Goal: Task Accomplishment & Management: Manage account settings

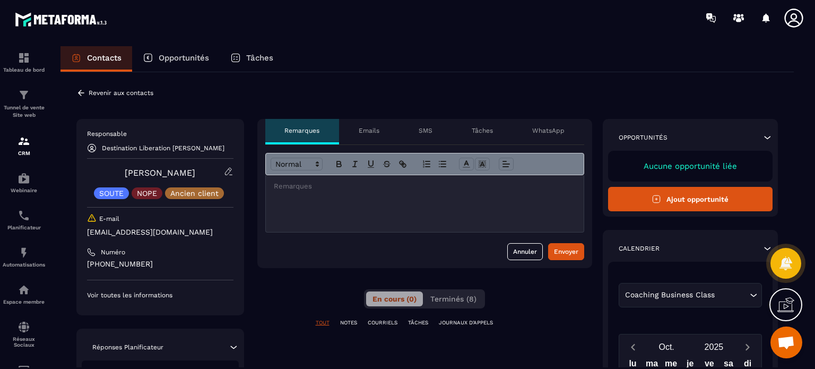
click at [142, 296] on p "Voir toutes les informations" at bounding box center [160, 295] width 146 height 8
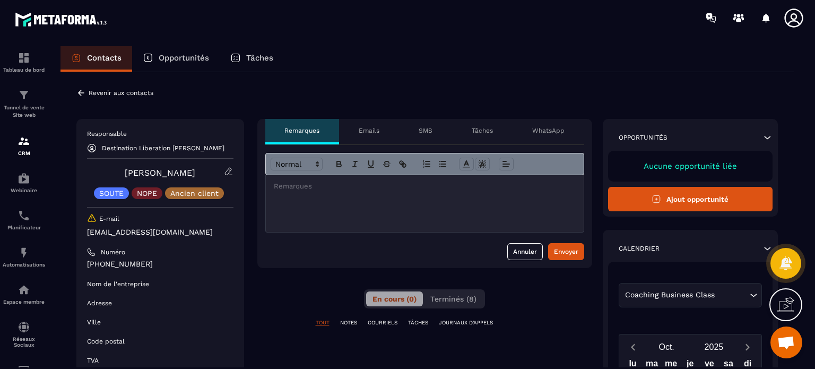
click at [361, 130] on p "Emails" at bounding box center [369, 130] width 21 height 8
click at [388, 132] on div "Emails Il n’est pas possible d’envoyer des e-mails à des contacts désabonnés." at bounding box center [369, 131] width 60 height 25
click at [373, 129] on p "Emails" at bounding box center [369, 130] width 21 height 8
click at [433, 131] on p "SMS" at bounding box center [426, 130] width 14 height 8
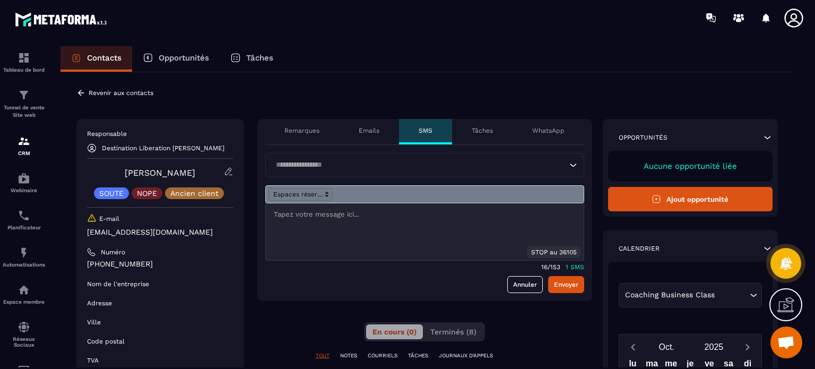
click at [472, 133] on div "Tâches" at bounding box center [482, 131] width 61 height 25
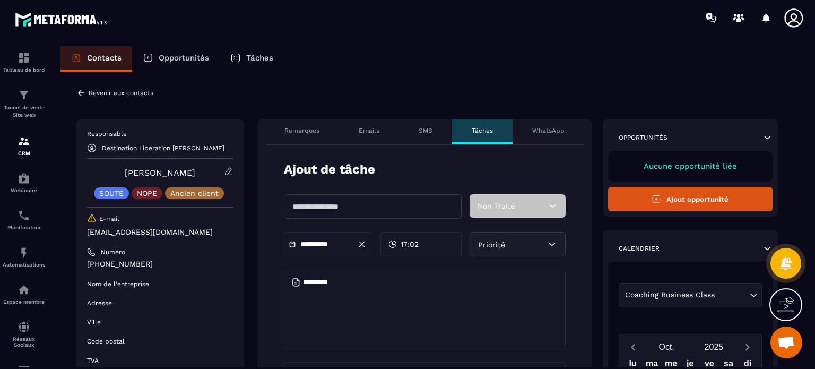
click at [550, 134] on p "WhatsApp" at bounding box center [548, 130] width 32 height 8
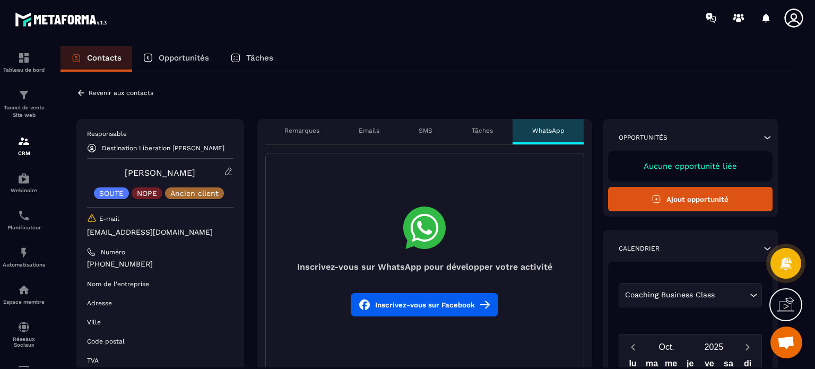
click at [485, 134] on p "Tâches" at bounding box center [482, 130] width 21 height 8
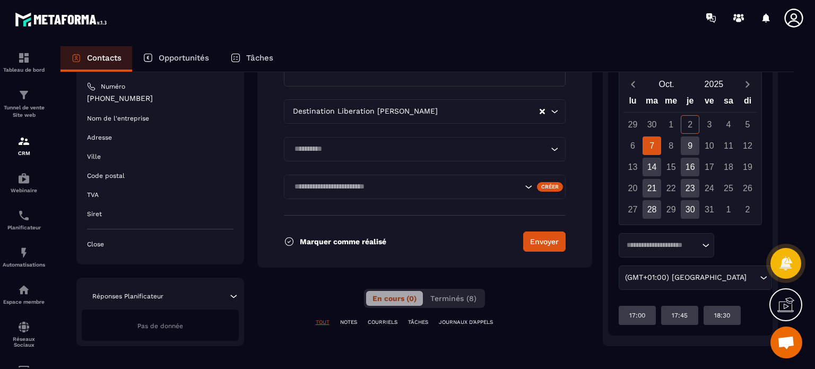
scroll to position [273, 0]
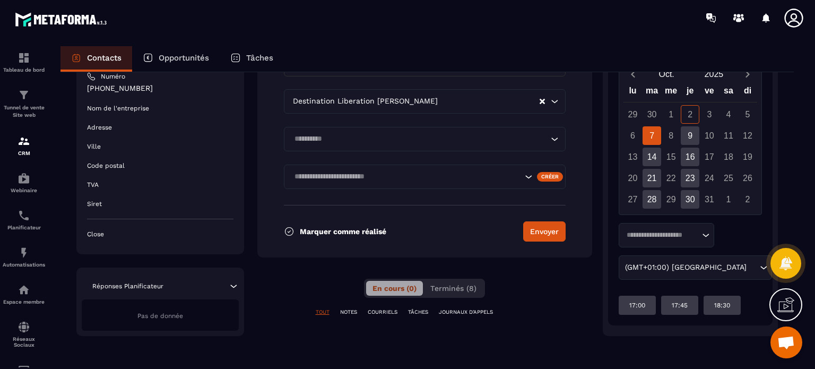
click at [465, 312] on p "JOURNAUX D'APPELS" at bounding box center [466, 311] width 54 height 7
click at [416, 316] on div "TOUT NOTES COURRIELS TÂCHES JOURNAUX D'APPELS" at bounding box center [424, 318] width 335 height 21
click at [415, 314] on p "TÂCHES" at bounding box center [418, 311] width 20 height 7
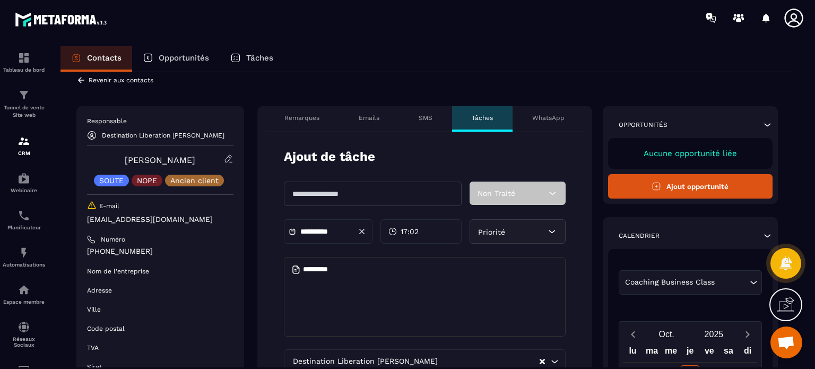
scroll to position [0, 0]
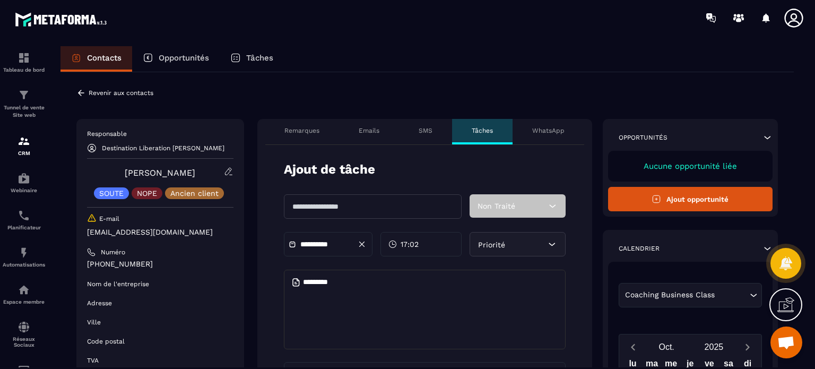
click at [91, 217] on icon at bounding box center [92, 218] width 10 height 10
click at [115, 92] on p "Revenir aux contacts" at bounding box center [121, 92] width 65 height 7
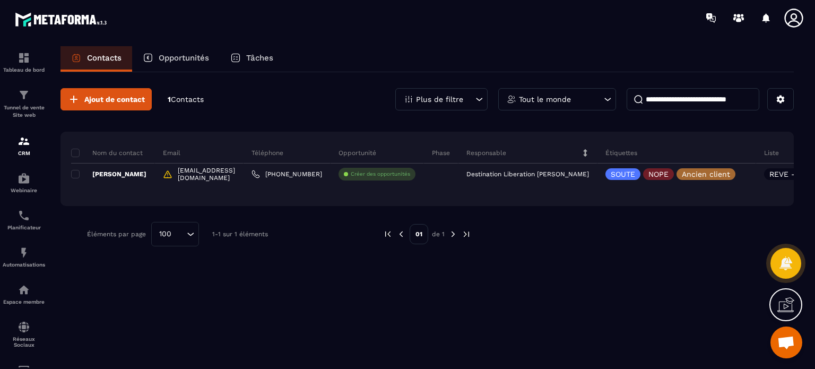
click at [79, 175] on span at bounding box center [75, 174] width 8 height 8
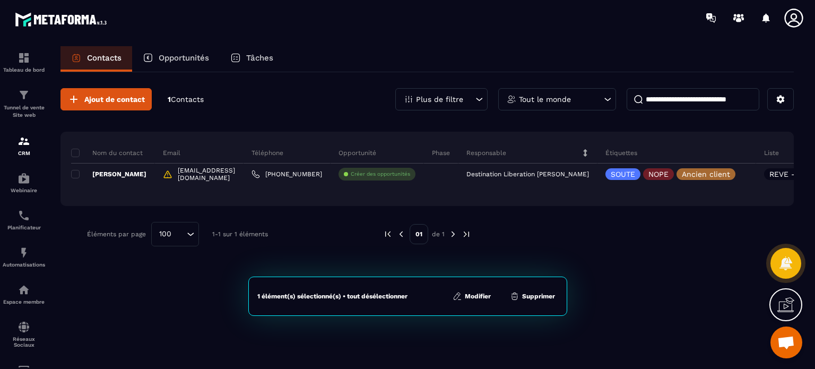
click at [472, 294] on button "Modifier" at bounding box center [472, 296] width 45 height 11
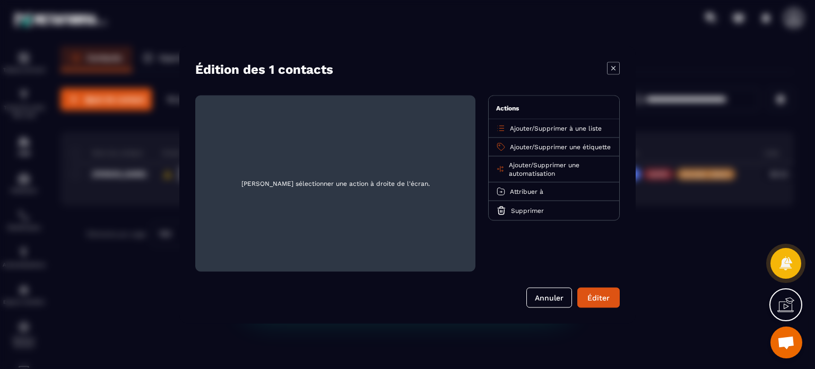
click at [549, 295] on button "Annuler" at bounding box center [549, 297] width 46 height 20
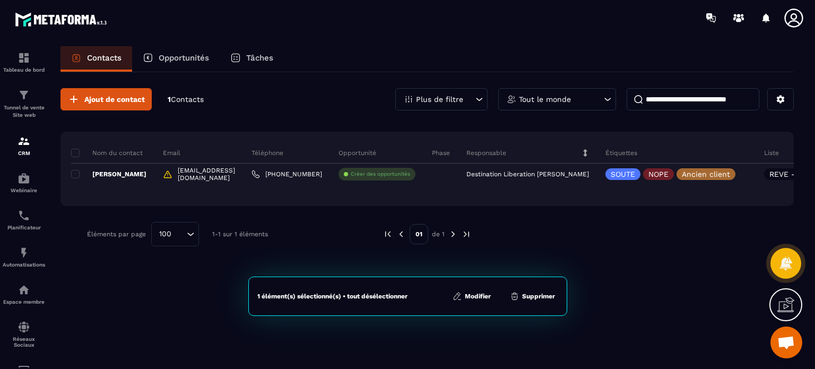
click at [789, 174] on p "REVE - prospect" at bounding box center [800, 173] width 61 height 7
click at [536, 296] on button "Supprimer" at bounding box center [532, 296] width 51 height 11
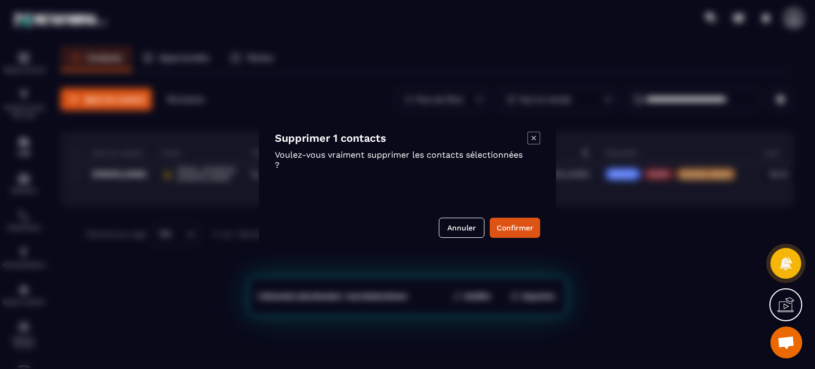
click at [517, 226] on button "Confirmer" at bounding box center [515, 228] width 50 height 20
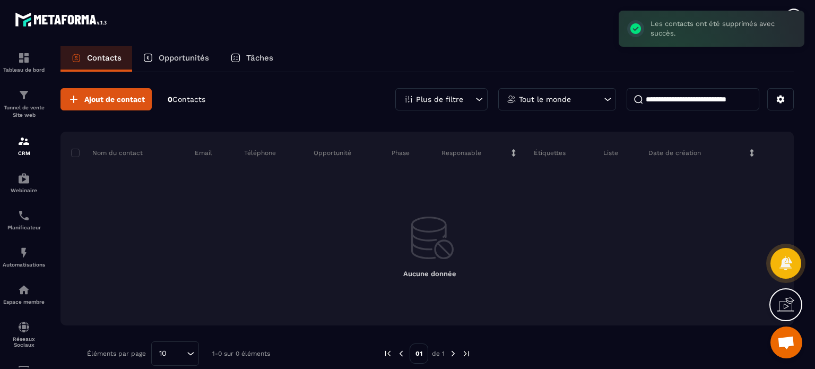
click at [451, 96] on p "Plus de filtre" at bounding box center [439, 99] width 47 height 7
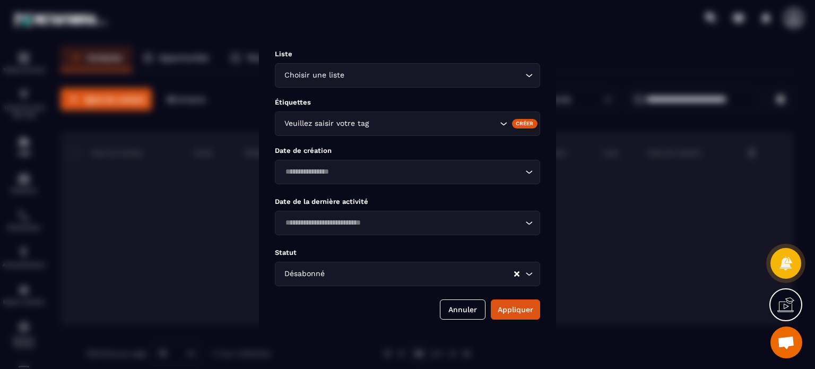
click at [360, 74] on input "Search for option" at bounding box center [435, 76] width 176 height 12
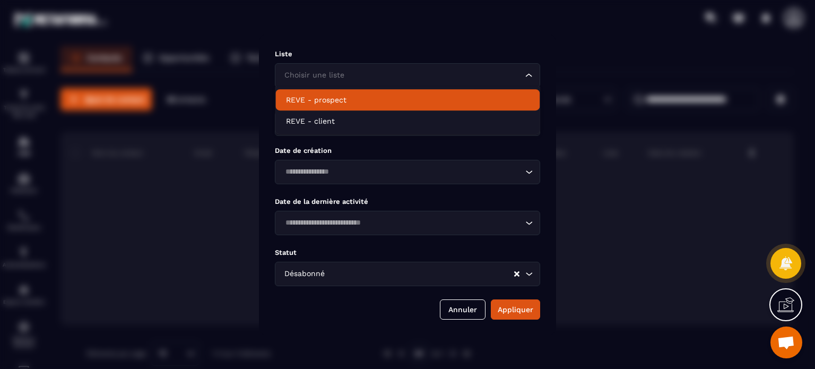
click at [352, 61] on div "Liste Choisir une liste Loading..." at bounding box center [407, 69] width 265 height 38
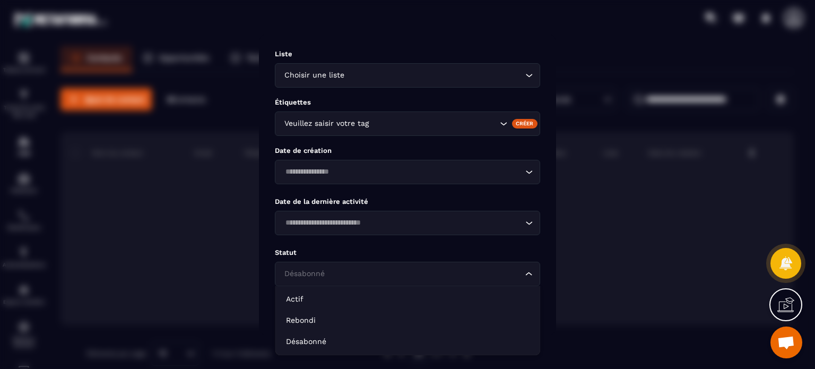
click at [351, 271] on input "Search for option" at bounding box center [402, 274] width 241 height 12
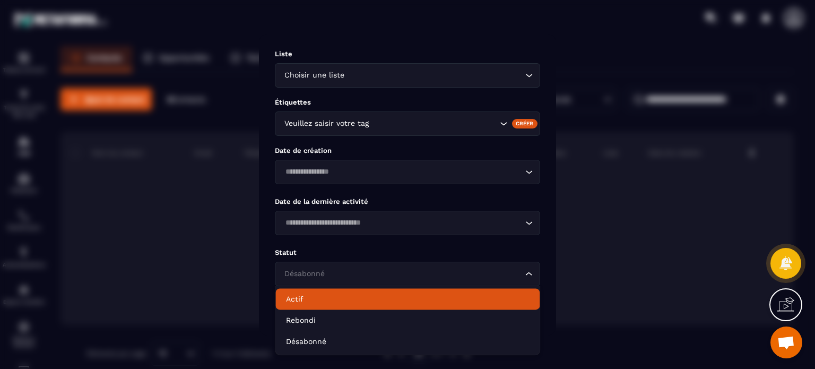
click at [310, 299] on p "Actif" at bounding box center [407, 298] width 243 height 11
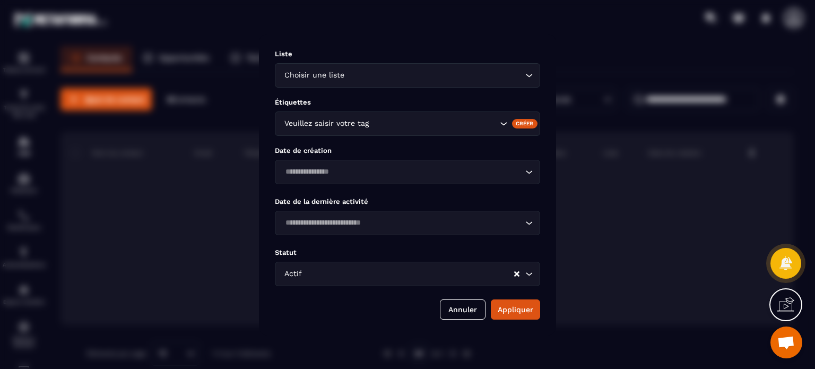
click at [518, 310] on button "Appliquer" at bounding box center [515, 309] width 49 height 20
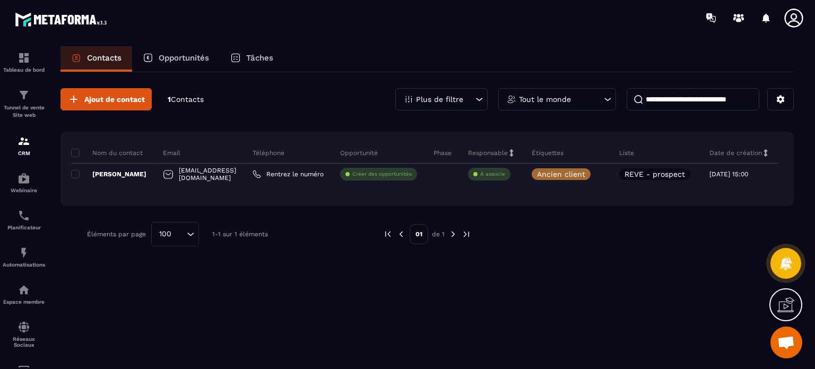
click at [217, 301] on div "Ajout de contact 1 Contacts Plus de filtre Tout le monde Nom du contact Email T…" at bounding box center [427, 219] width 733 height 295
click at [126, 101] on span "Ajout de contact" at bounding box center [114, 99] width 61 height 11
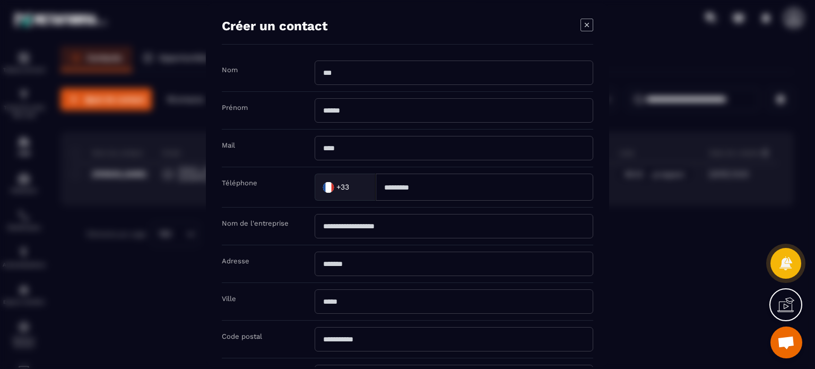
click at [352, 78] on input "Modal window" at bounding box center [454, 73] width 279 height 24
click at [329, 73] on input "Modal window" at bounding box center [454, 73] width 279 height 24
type input "**********"
click at [365, 107] on input "Modal window" at bounding box center [454, 110] width 279 height 24
click at [344, 116] on input "*****" at bounding box center [454, 110] width 279 height 24
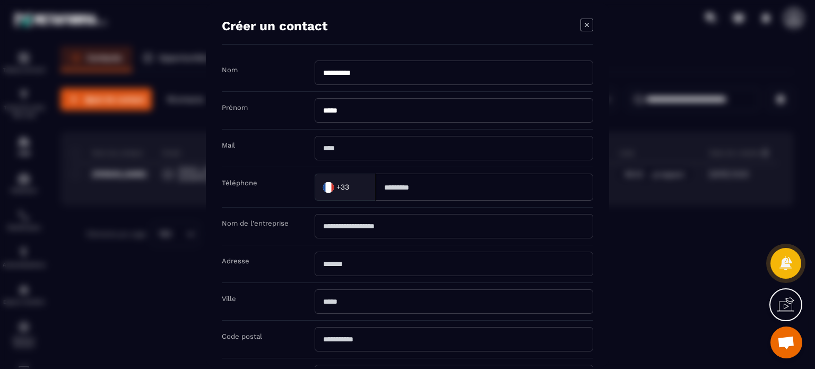
type input "*****"
click at [352, 145] on input "Modal window" at bounding box center [454, 148] width 279 height 24
type input "**********"
click at [403, 187] on input "Modal window" at bounding box center [485, 187] width 218 height 27
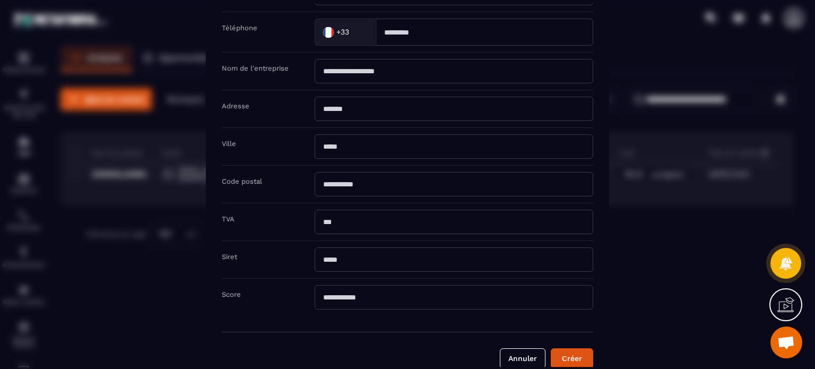
scroll to position [169, 0]
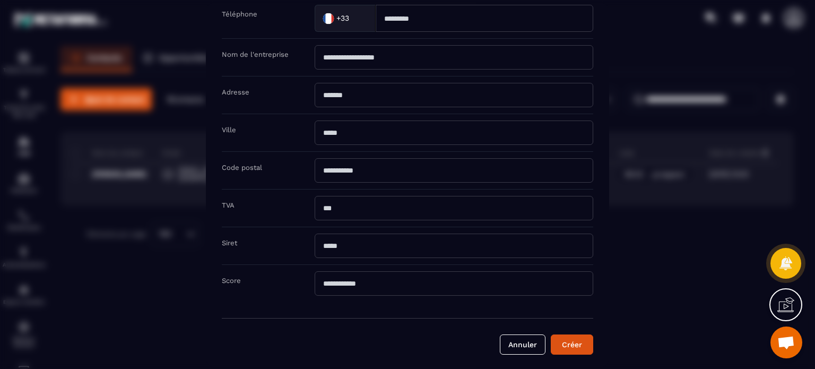
click at [577, 336] on button "Créer" at bounding box center [572, 344] width 42 height 20
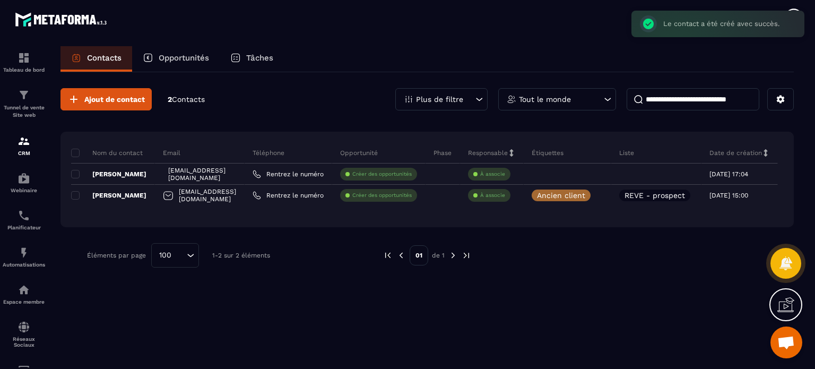
click at [541, 171] on icon at bounding box center [537, 173] width 7 height 7
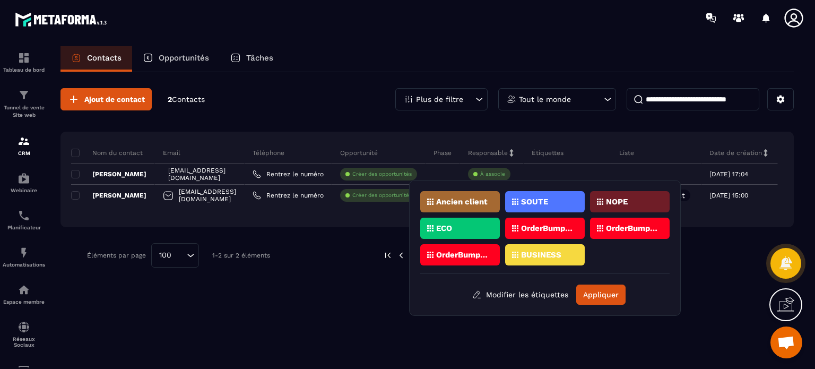
click at [463, 199] on p "Ancien client" at bounding box center [461, 201] width 51 height 7
click at [606, 291] on button "Appliquer" at bounding box center [600, 294] width 49 height 20
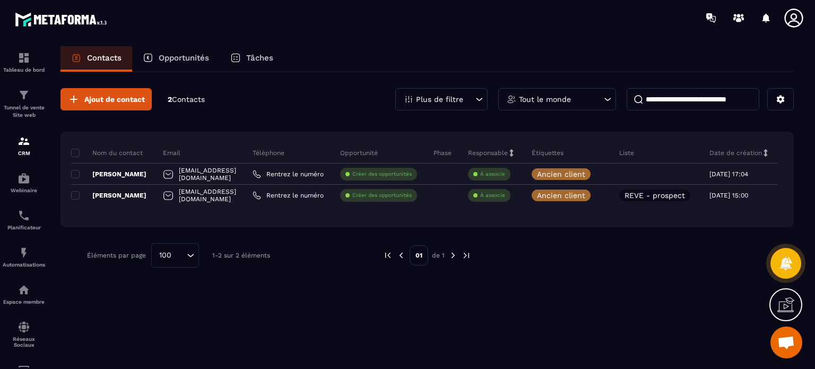
click at [694, 175] on div at bounding box center [656, 173] width 90 height 21
click at [76, 170] on span at bounding box center [75, 174] width 8 height 8
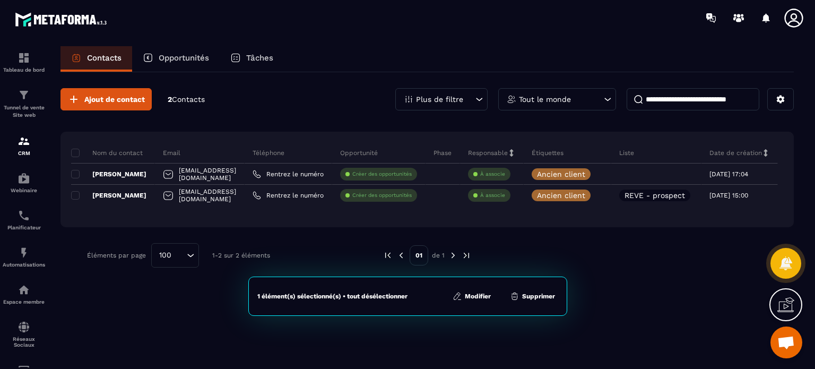
click at [465, 291] on button "Modifier" at bounding box center [472, 296] width 45 height 11
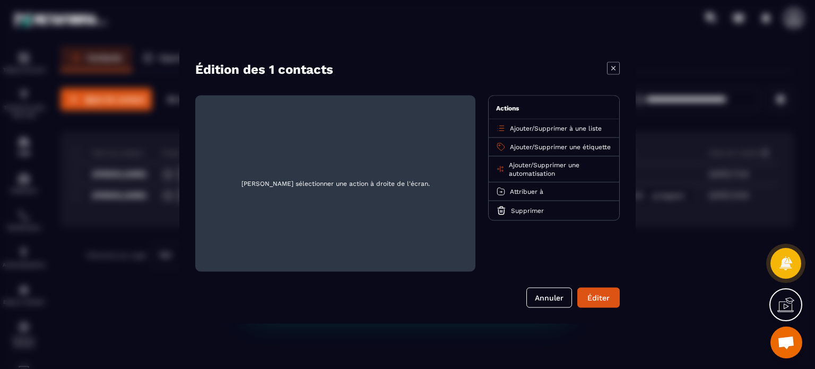
click at [522, 149] on span "Ajouter" at bounding box center [521, 146] width 22 height 7
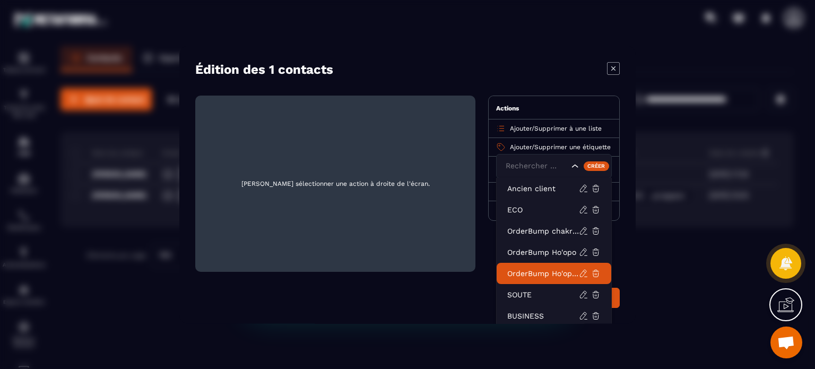
scroll to position [24, 0]
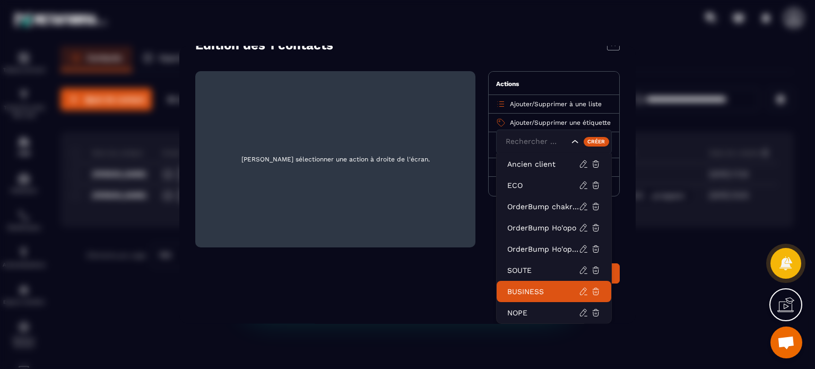
click at [540, 291] on p "BUSINESS" at bounding box center [543, 291] width 72 height 11
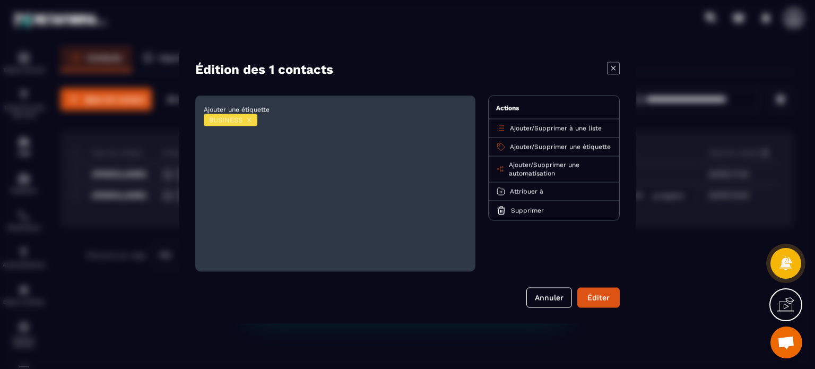
click at [590, 292] on button "Éditer" at bounding box center [598, 297] width 42 height 20
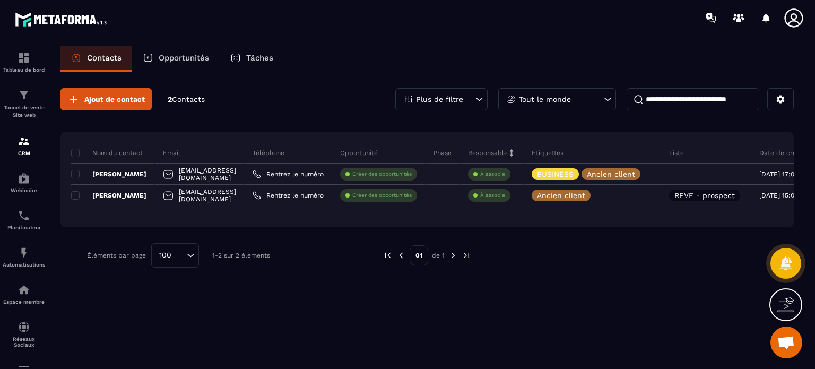
click at [74, 171] on span at bounding box center [75, 174] width 8 height 8
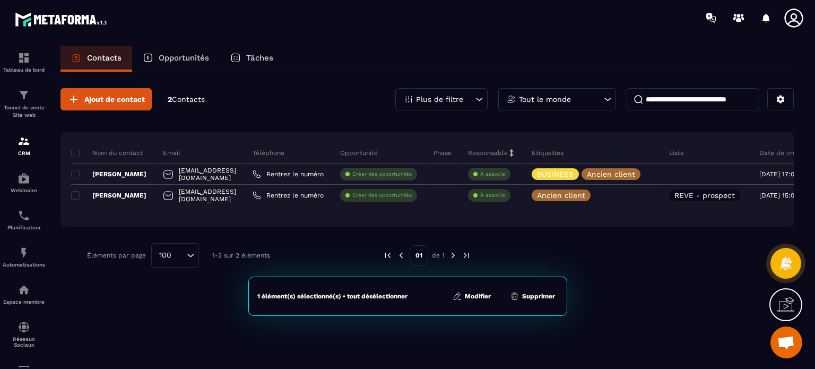
click at [478, 295] on button "Modifier" at bounding box center [472, 296] width 45 height 11
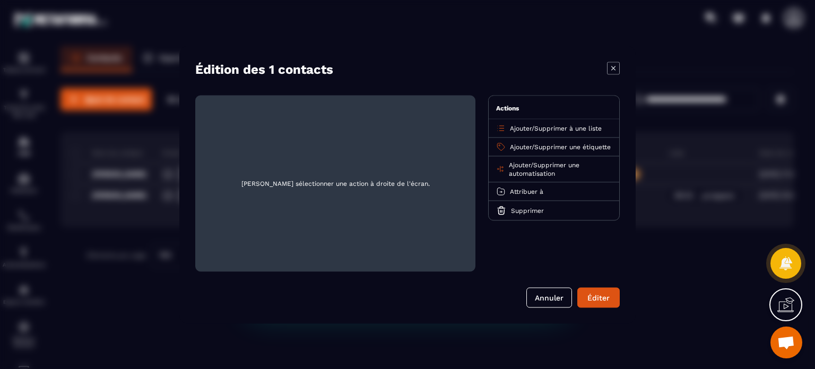
click at [554, 129] on span "Supprimer à une liste" at bounding box center [567, 127] width 67 height 7
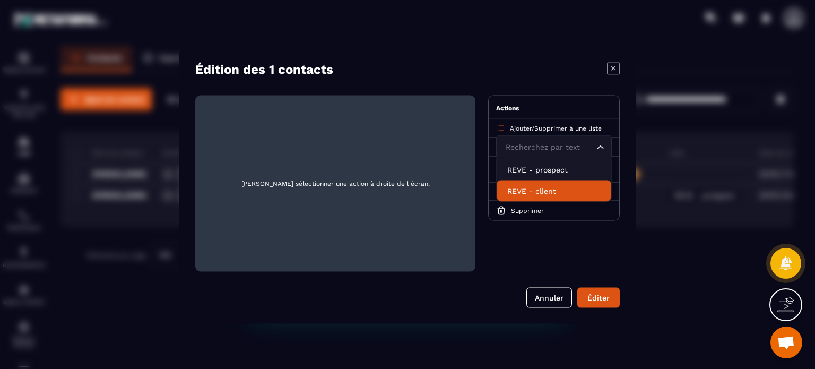
click at [557, 188] on p "REVE - client" at bounding box center [553, 190] width 93 height 11
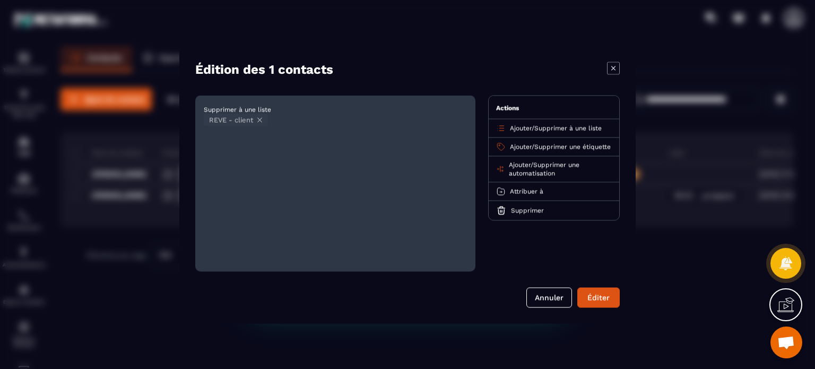
click at [603, 292] on button "Éditer" at bounding box center [598, 297] width 42 height 20
